Goal: Information Seeking & Learning: Learn about a topic

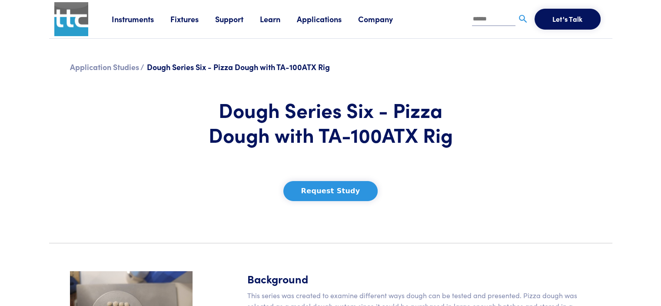
click at [420, 41] on section "Application Studies / Dough Series Six - Pizza Dough with TA-100ATX Rig Dough S…" at bounding box center [331, 137] width 574 height 197
